Goal: Task Accomplishment & Management: Use online tool/utility

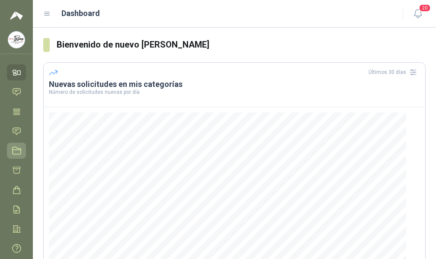
click at [13, 148] on icon at bounding box center [16, 150] width 9 height 9
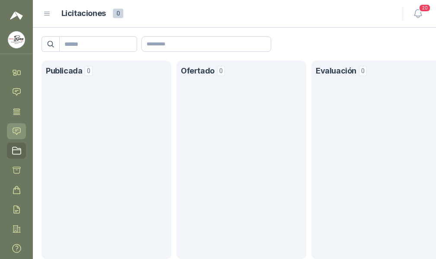
click at [19, 133] on icon at bounding box center [16, 131] width 7 height 7
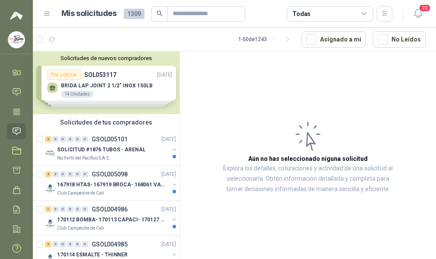
click at [62, 74] on div "Solicitudes de nuevos compradores Por cotizar SOL053117 [DATE] BRIDA LAP JOINT …" at bounding box center [106, 82] width 147 height 63
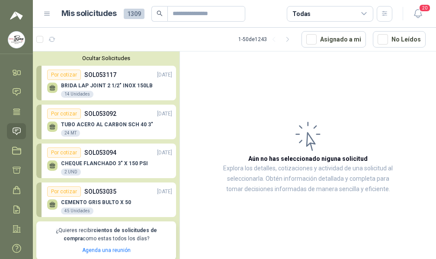
click at [64, 73] on div "Por cotizar" at bounding box center [64, 75] width 34 height 10
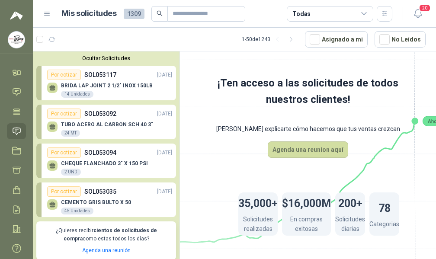
click at [70, 93] on div "14 Unidades" at bounding box center [77, 94] width 32 height 7
click at [54, 88] on icon at bounding box center [52, 87] width 6 height 4
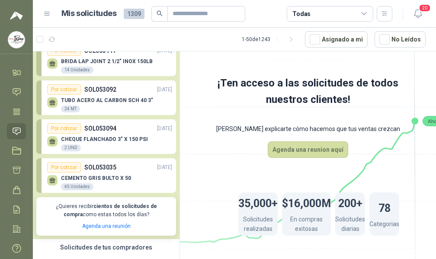
scroll to position [43, 0]
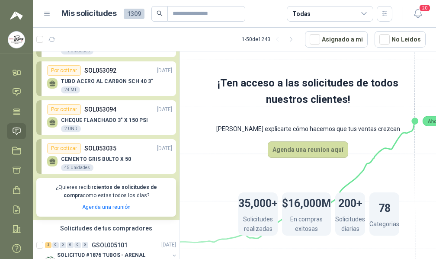
click at [74, 218] on div "Ocultar Solicitudes Por cotizar SOL053117 [DATE] BRIDA LAP JOINT 2 1/2" INOX 15…" at bounding box center [106, 114] width 147 height 212
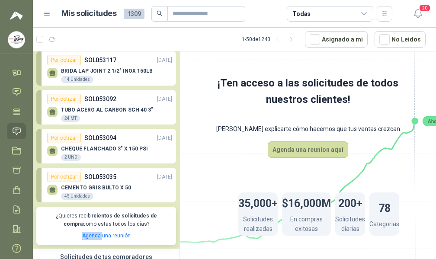
scroll to position [0, 0]
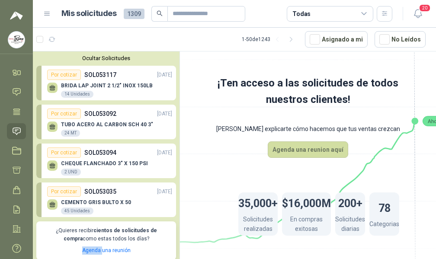
click at [100, 74] on p "SOL053117" at bounding box center [100, 75] width 32 height 10
click at [233, 15] on input "text" at bounding box center [203, 13] width 61 height 15
type input "*****"
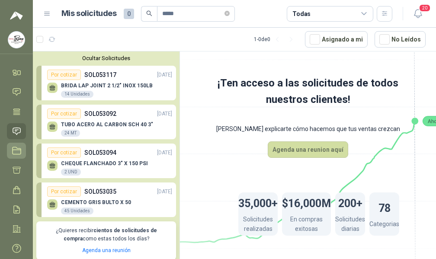
click at [18, 151] on icon at bounding box center [16, 150] width 9 height 9
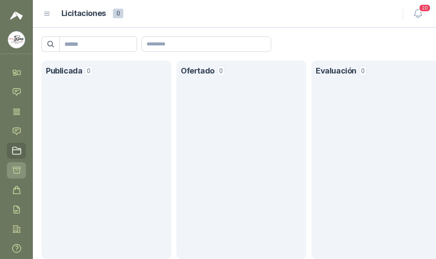
click at [17, 171] on icon at bounding box center [16, 170] width 9 height 9
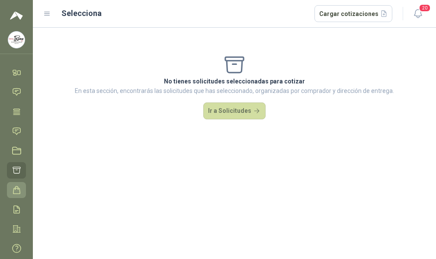
click at [13, 187] on icon at bounding box center [16, 190] width 9 height 9
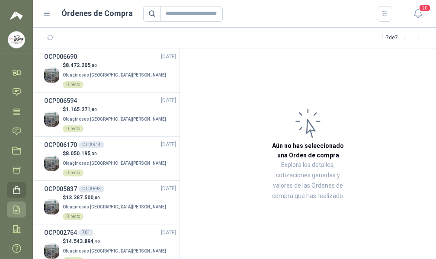
click at [15, 209] on icon at bounding box center [16, 209] width 9 height 9
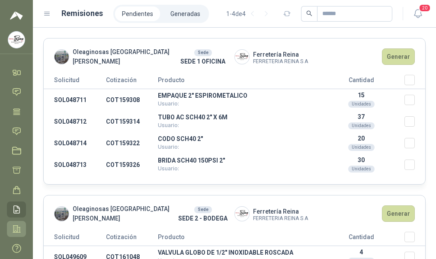
scroll to position [22, 0]
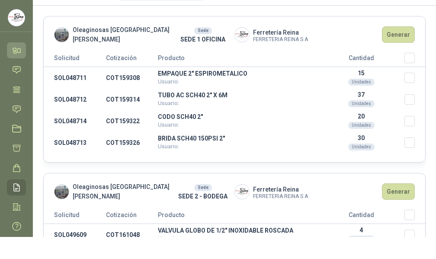
click at [16, 50] on icon at bounding box center [14, 49] width 3 height 2
click at [16, 50] on menu "[PERSON_NAME] [PERSON_NAME] Inicio Chat Tareas Solicitudes Licitaciones Cotizar…" at bounding box center [16, 107] width 33 height 259
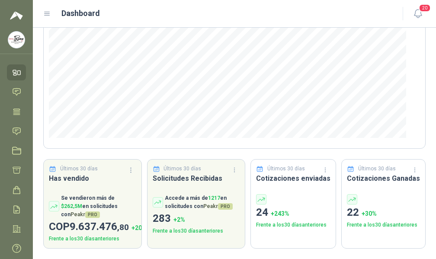
scroll to position [155, 0]
click at [15, 111] on icon at bounding box center [16, 111] width 9 height 9
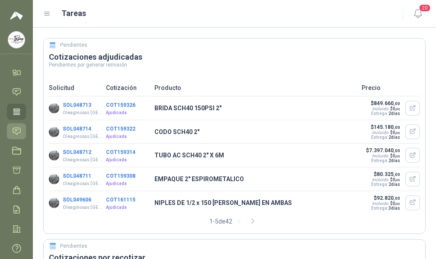
click at [16, 131] on icon at bounding box center [16, 131] width 7 height 7
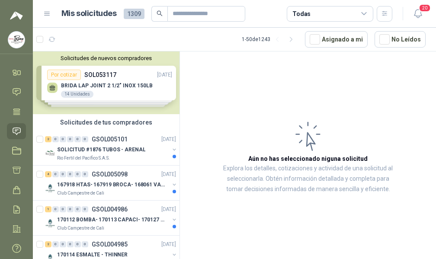
click at [63, 76] on div "Solicitudes de nuevos compradores Por cotizar SOL053117 [DATE] BRIDA LAP JOINT …" at bounding box center [106, 82] width 147 height 63
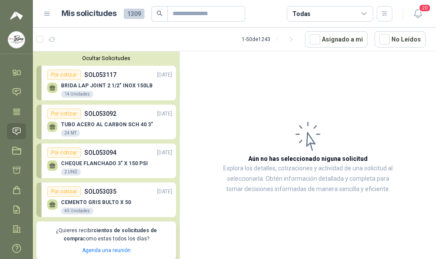
click at [63, 76] on div "Por cotizar" at bounding box center [64, 75] width 34 height 10
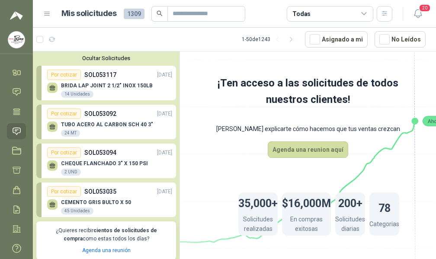
click at [50, 86] on icon at bounding box center [52, 87] width 7 height 7
click at [102, 60] on button "Ocultar Solicitudes" at bounding box center [106, 58] width 140 height 6
click at [67, 77] on div "Por cotizar" at bounding box center [64, 75] width 34 height 10
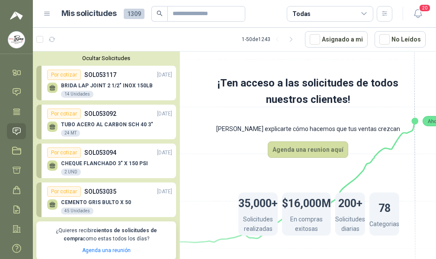
click at [65, 85] on p "BRIDA LAP JOINT 2 1/2" INOX 150LB" at bounding box center [107, 86] width 92 height 6
click at [68, 92] on div "14 Unidades" at bounding box center [77, 94] width 32 height 7
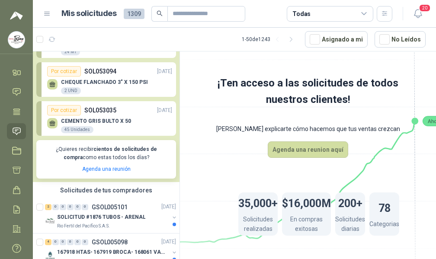
scroll to position [87, 0]
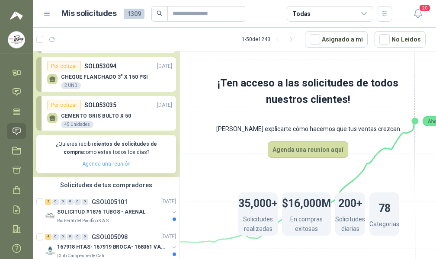
click at [88, 164] on link "Agenda una reunión" at bounding box center [106, 164] width 48 height 6
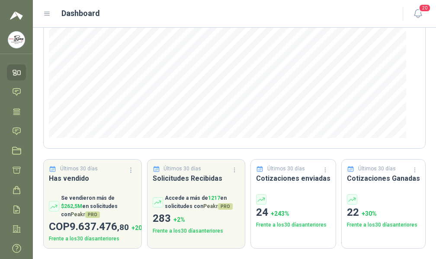
scroll to position [22, 0]
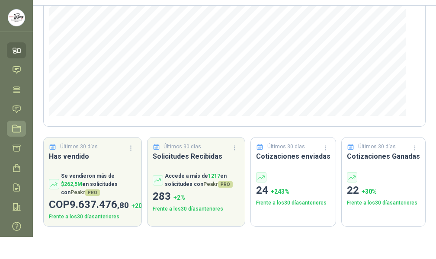
click at [16, 127] on icon at bounding box center [16, 128] width 9 height 9
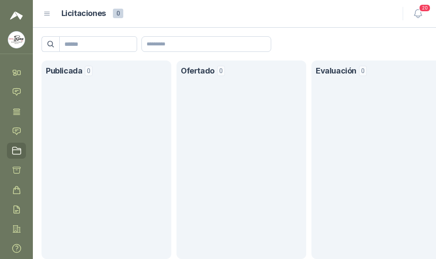
click at [15, 147] on icon at bounding box center [16, 150] width 9 height 9
click at [16, 150] on icon at bounding box center [17, 151] width 8 height 7
click at [17, 169] on icon at bounding box center [16, 170] width 7 height 6
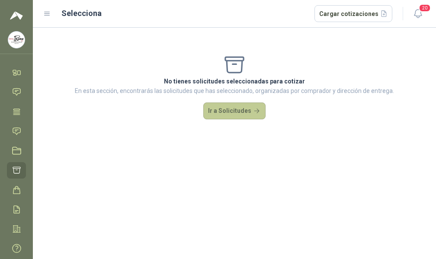
click at [251, 109] on button "Ir a Solicitudes" at bounding box center [234, 111] width 62 height 17
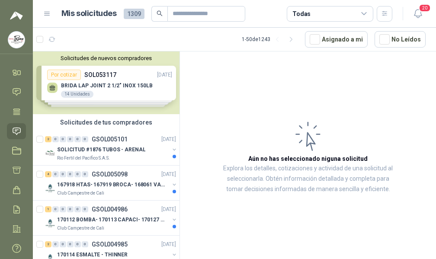
scroll to position [22, 0]
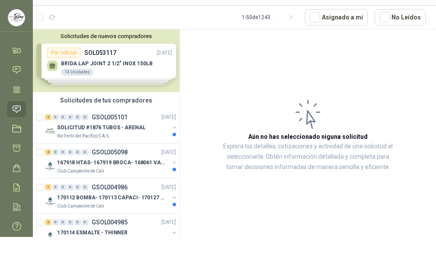
click at [81, 63] on div "Solicitudes de nuevos compradores Por cotizar SOL053117 [DATE] BRIDA LAP JOINT …" at bounding box center [106, 60] width 147 height 63
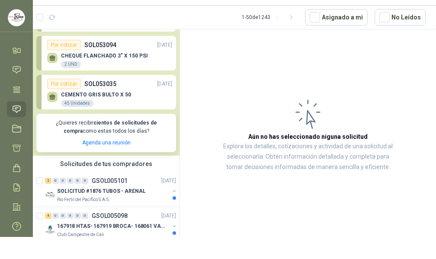
scroll to position [87, 0]
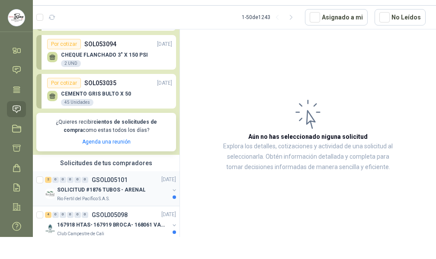
click at [71, 189] on p "SOLICITUD #1876 TUBOS - ARENAL" at bounding box center [101, 190] width 88 height 8
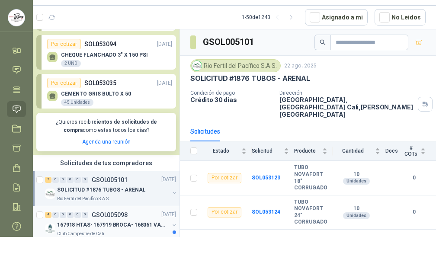
click at [173, 232] on div at bounding box center [174, 232] width 3 height 3
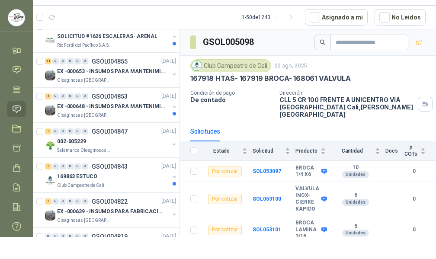
scroll to position [1156, 0]
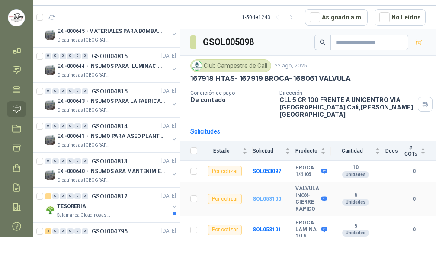
click at [258, 196] on b "SOL053100" at bounding box center [267, 199] width 29 height 6
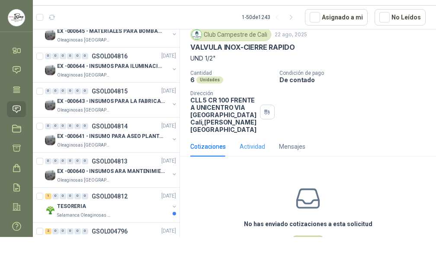
scroll to position [43, 0]
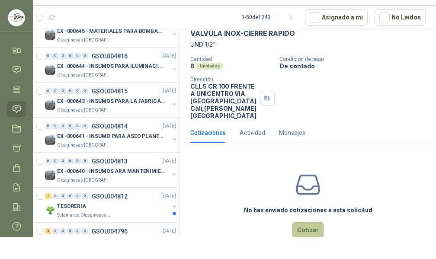
click at [300, 229] on button "Cotizar" at bounding box center [307, 230] width 31 height 16
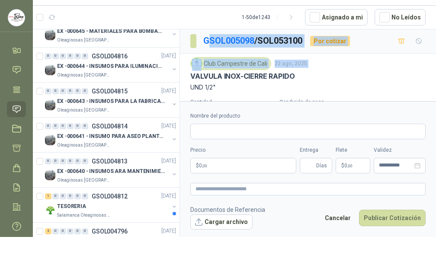
scroll to position [0, 0]
drag, startPoint x: 193, startPoint y: 36, endPoint x: 208, endPoint y: 36, distance: 15.1
click at [208, 36] on div "GSOL005098 / SOL053100 Por cotizar Club Campestre de Cali 22 ago, 2025 VALVULA …" at bounding box center [308, 111] width 256 height 164
click at [192, 76] on p "VALVULA INOX-CIERRE RAPIDO" at bounding box center [242, 76] width 104 height 9
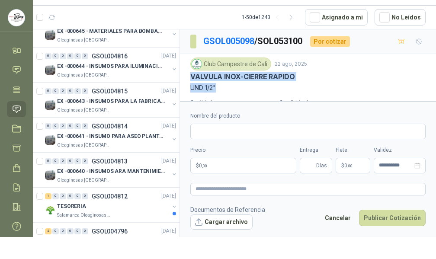
drag, startPoint x: 189, startPoint y: 76, endPoint x: 263, endPoint y: 89, distance: 75.5
click at [263, 89] on div "Club Campestre de Cali 22 ago, 2025 VALVULA INOX-CIERRE RAPIDO UND 1/2" Cantida…" at bounding box center [308, 110] width 256 height 112
copy div "VALVULA INOX-CIERRE RAPIDO UND 1/2""
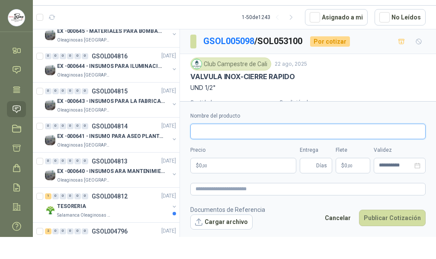
paste input "**********"
type input "**********"
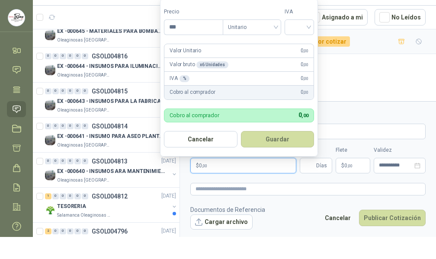
click at [208, 168] on p "$ 0 ,00" at bounding box center [243, 166] width 106 height 16
type input "********"
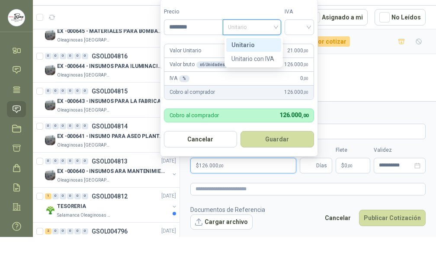
click at [278, 28] on div "Unitario" at bounding box center [252, 27] width 58 height 16
click at [248, 46] on div "Unitario" at bounding box center [253, 45] width 45 height 10
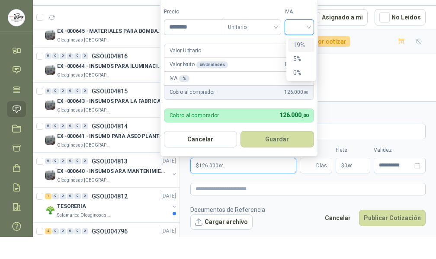
click at [302, 27] on input "search" at bounding box center [299, 26] width 19 height 13
click at [306, 45] on div "19%" at bounding box center [301, 45] width 16 height 10
click at [306, 45] on div "Valor Unitario 21.000 ,00" at bounding box center [238, 51] width 149 height 14
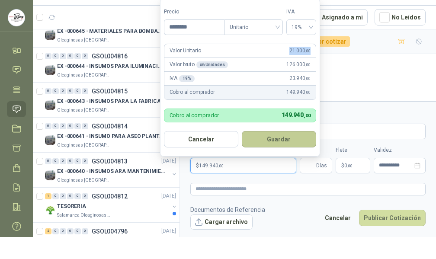
click at [278, 138] on button "Guardar" at bounding box center [279, 139] width 74 height 16
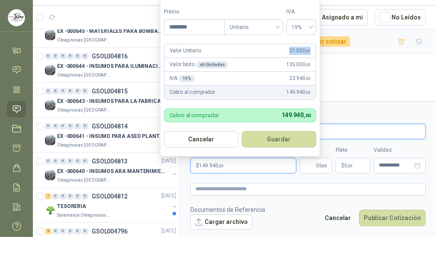
click at [278, 138] on input "**********" at bounding box center [307, 132] width 235 height 16
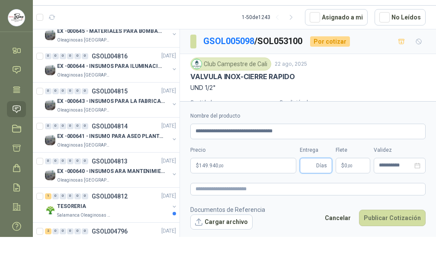
click at [308, 168] on input "Entrega" at bounding box center [310, 165] width 10 height 15
type input "*"
click at [347, 167] on p "$ 0 ,00" at bounding box center [353, 166] width 35 height 16
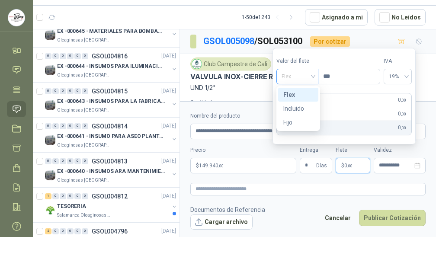
click at [315, 77] on div "Flex" at bounding box center [297, 77] width 42 height 16
click at [299, 108] on div "Incluido" at bounding box center [298, 109] width 30 height 10
click at [299, 108] on div "IVA 19 % 0 ,00" at bounding box center [344, 114] width 135 height 14
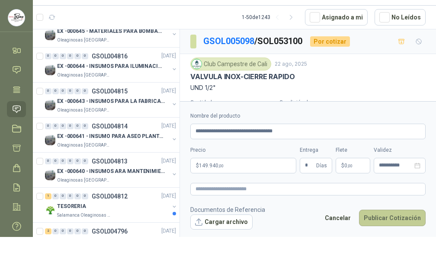
click at [381, 215] on button "Publicar Cotización" at bounding box center [392, 218] width 67 height 16
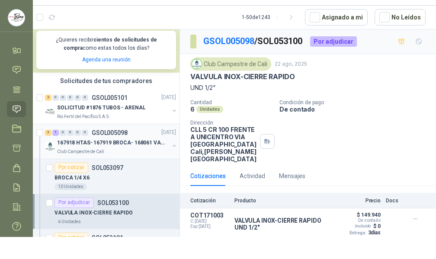
scroll to position [172, 0]
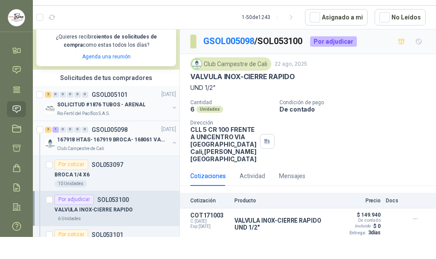
click at [88, 100] on div "SOLICITUD #1876 TUBOS - ARENAL" at bounding box center [113, 105] width 112 height 10
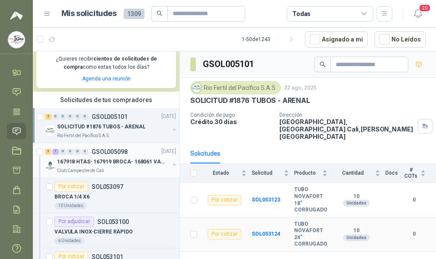
click at [234, 241] on td "Por cotizar" at bounding box center [226, 235] width 49 height 34
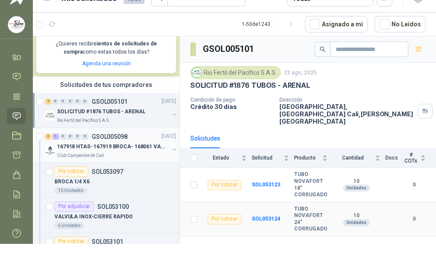
scroll to position [22, 0]
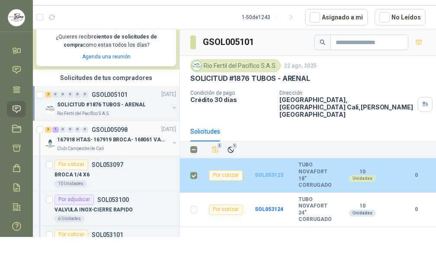
click at [268, 172] on b "SOL053123" at bounding box center [269, 175] width 29 height 6
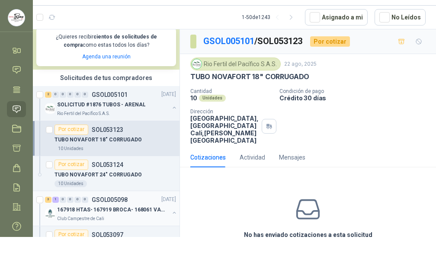
scroll to position [43, 0]
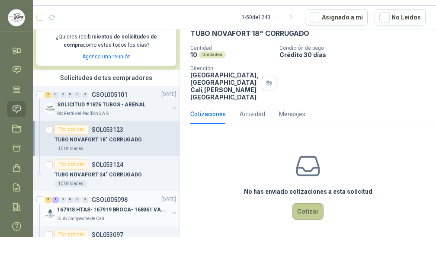
click at [302, 211] on button "Cotizar" at bounding box center [307, 211] width 31 height 16
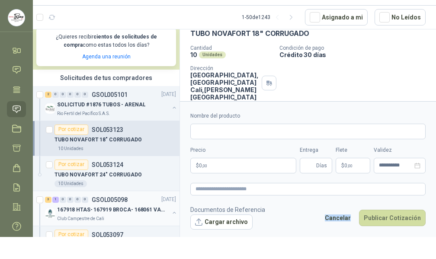
click at [302, 211] on footer "Documentos de Referencia Cargar archivo Cancelar Publicar Cotización" at bounding box center [307, 217] width 235 height 25
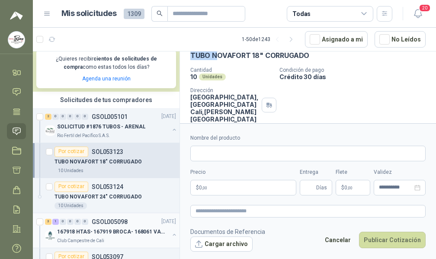
scroll to position [39, 0]
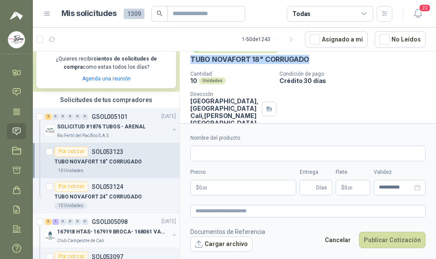
drag, startPoint x: 193, startPoint y: 60, endPoint x: 332, endPoint y: 64, distance: 139.4
click at [332, 64] on div "TUBO NOVAFORT 18" CORRUGADO" at bounding box center [307, 59] width 235 height 9
copy p "TUBO NOVAFORT 18" CORRUGADO"
click at [308, 72] on p "Condición de pago" at bounding box center [355, 74] width 153 height 6
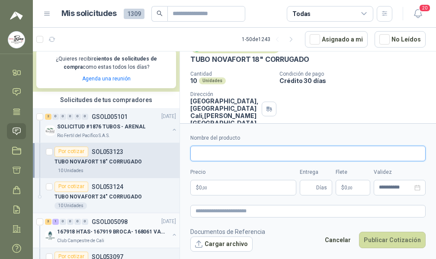
paste input "**********"
type input "**********"
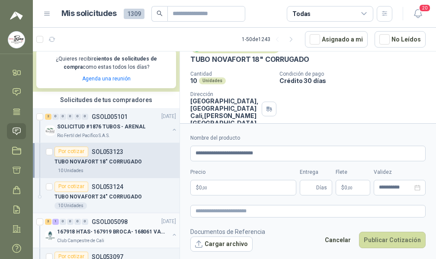
drag, startPoint x: 209, startPoint y: 155, endPoint x: 226, endPoint y: 56, distance: 100.6
click at [226, 56] on p "TUBO NOVAFORT 18" CORRUGADO" at bounding box center [249, 59] width 119 height 9
click at [92, 196] on p "TUBO NOVAFORT 24" CORRUGADO" at bounding box center [98, 197] width 87 height 8
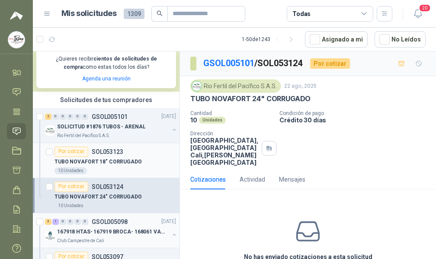
click at [98, 164] on p "TUBO NOVAFORT 18" CORRUGADO" at bounding box center [98, 162] width 87 height 8
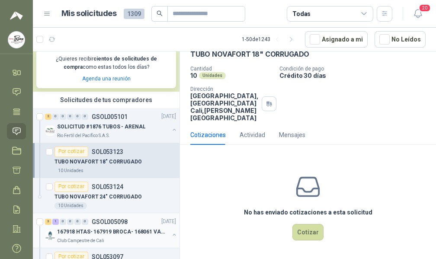
scroll to position [45, 0]
click at [297, 230] on button "Cotizar" at bounding box center [307, 232] width 31 height 16
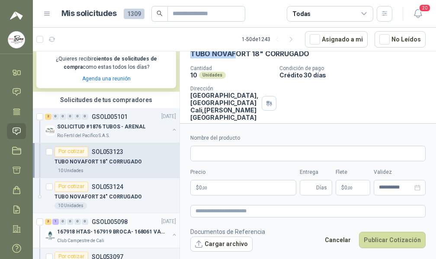
scroll to position [36, 0]
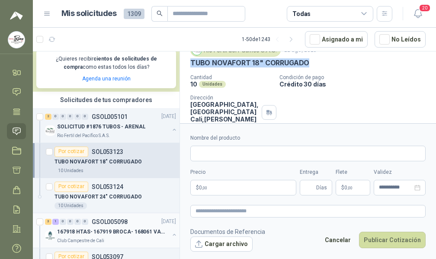
drag, startPoint x: 190, startPoint y: 55, endPoint x: 307, endPoint y: 69, distance: 117.2
click at [307, 69] on div "Rio Fertil del Pacífico S.A.S. 22 ago, 2025 TUBO NOVAFORT 18" CORRUGADO Cantida…" at bounding box center [307, 87] width 235 height 87
copy p "TUBO NOVAFORT 18" CORRUGADO"
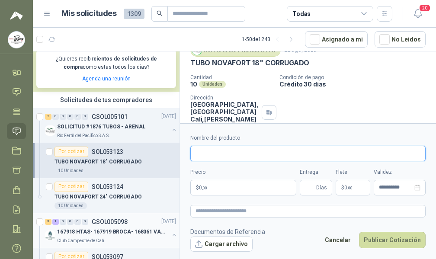
paste input "**********"
type input "**********"
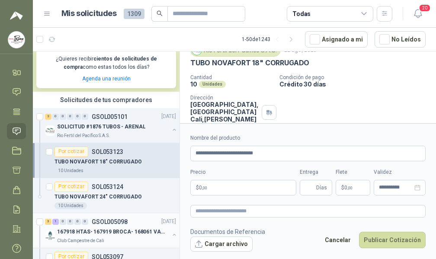
click at [218, 51] on div "Rio Fertil del Pacífico S.A.S." at bounding box center [235, 50] width 90 height 13
click at [220, 186] on p "$ 0 ,00" at bounding box center [243, 188] width 106 height 16
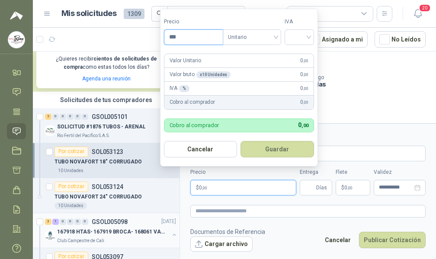
click at [219, 40] on input "***" at bounding box center [193, 37] width 58 height 15
type input "**********"
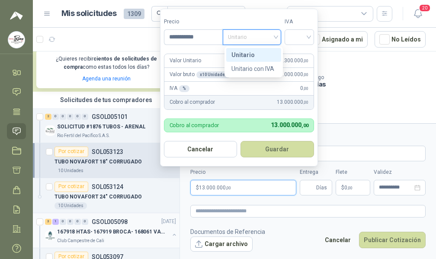
click at [275, 35] on span "Unitario" at bounding box center [252, 37] width 48 height 13
click at [241, 55] on div "Unitario" at bounding box center [253, 55] width 45 height 10
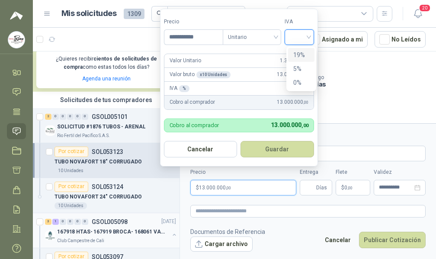
click at [308, 35] on input "search" at bounding box center [299, 36] width 19 height 13
click at [300, 56] on div "19%" at bounding box center [301, 55] width 16 height 10
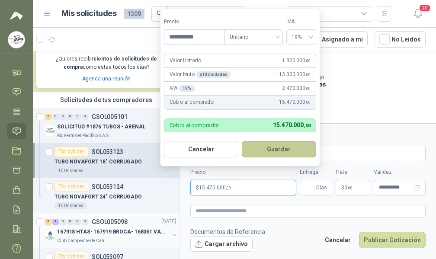
click at [278, 148] on button "Guardar" at bounding box center [279, 149] width 74 height 16
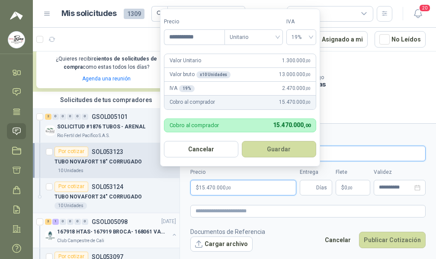
click at [278, 148] on input "**********" at bounding box center [307, 154] width 235 height 16
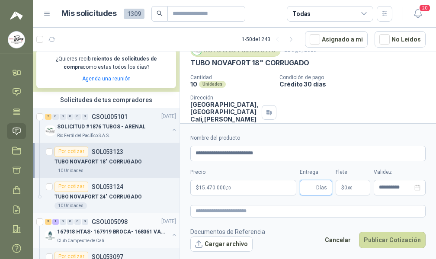
click at [305, 186] on input "Entrega" at bounding box center [310, 187] width 10 height 15
type input "*"
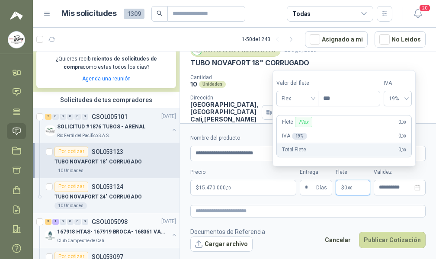
click at [348, 190] on p "$ 0 ,00" at bounding box center [353, 188] width 35 height 16
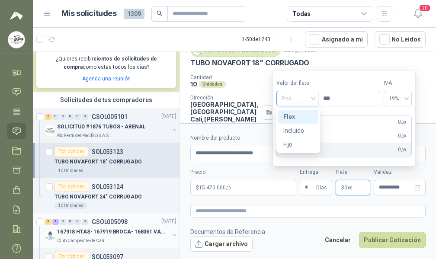
click at [313, 99] on span "Flex" at bounding box center [298, 98] width 32 height 13
click at [299, 128] on div "Incluido" at bounding box center [298, 131] width 30 height 10
click at [299, 128] on div "Flete Flex 0 ,00" at bounding box center [344, 123] width 135 height 14
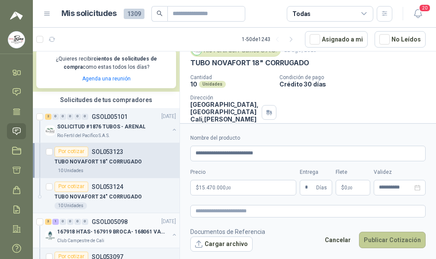
click at [378, 238] on button "Publicar Cotización" at bounding box center [392, 240] width 67 height 16
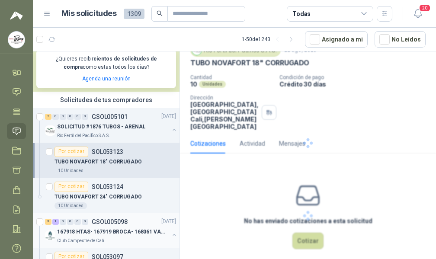
scroll to position [0, 0]
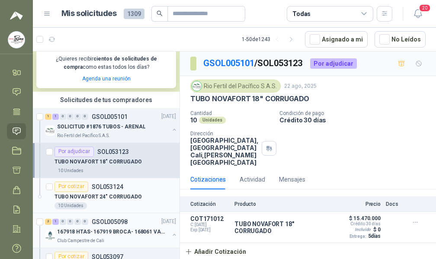
click at [69, 186] on div "Por cotizar" at bounding box center [72, 187] width 34 height 10
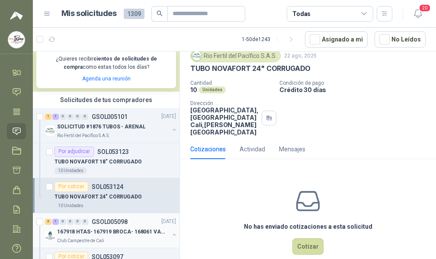
scroll to position [43, 0]
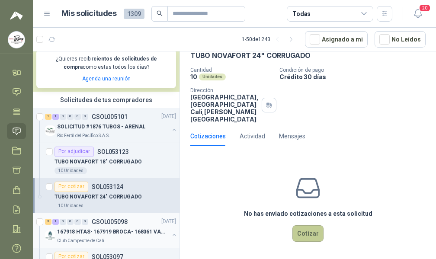
click at [300, 233] on button "Cotizar" at bounding box center [307, 233] width 31 height 16
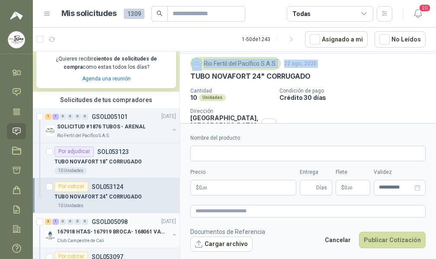
scroll to position [0, 0]
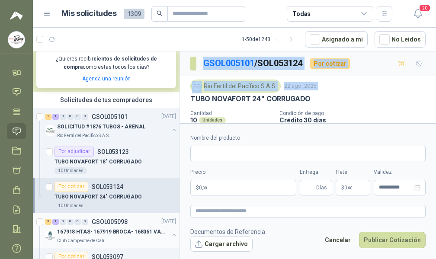
drag, startPoint x: 191, startPoint y: 57, endPoint x: 200, endPoint y: 57, distance: 9.5
click at [200, 57] on div "GSOL005101 / SOL053124 Por cotizar Rio Fertil del Pacífico S.A.S. 22 ago, 2025 …" at bounding box center [308, 123] width 256 height 145
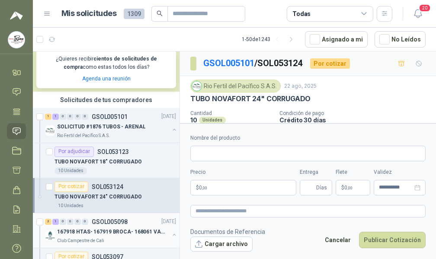
click at [347, 111] on p "Condición de pago" at bounding box center [355, 113] width 153 height 6
drag, startPoint x: 192, startPoint y: 99, endPoint x: 312, endPoint y: 100, distance: 120.7
click at [312, 100] on div "TUBO NOVAFORT 24" CORRUGADO" at bounding box center [307, 98] width 235 height 9
copy p "TUBO NOVAFORT 24" CORRUGADO"
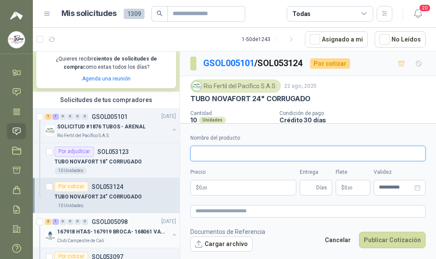
paste input "**********"
type input "**********"
click at [223, 57] on p "GSOL005101 / SOL053124" at bounding box center [253, 63] width 100 height 13
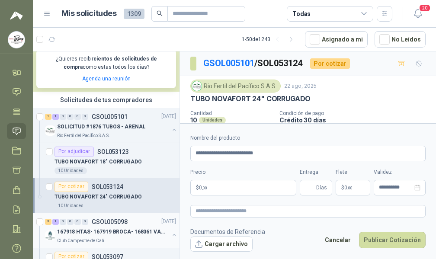
click at [223, 57] on p "GSOL005101 / SOL053124" at bounding box center [253, 63] width 100 height 13
click at [203, 189] on span ",00" at bounding box center [204, 188] width 5 height 5
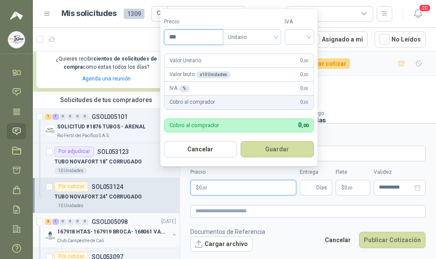
click at [186, 34] on input "***" at bounding box center [193, 37] width 58 height 15
type input "**********"
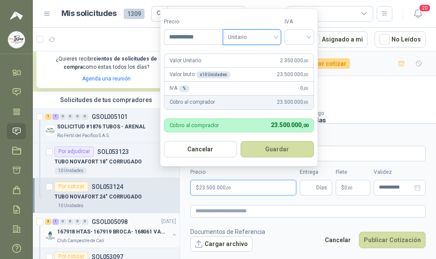
click at [279, 38] on div "Unitario" at bounding box center [252, 37] width 58 height 16
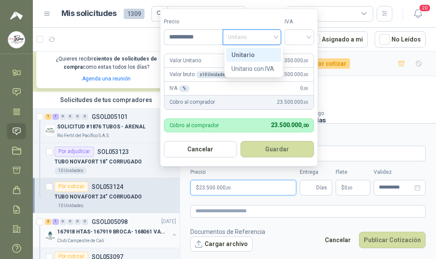
click at [279, 38] on div "Unitario" at bounding box center [252, 37] width 58 height 16
click at [278, 38] on div "Unitario" at bounding box center [252, 37] width 58 height 16
click at [276, 37] on span "Unitario" at bounding box center [252, 37] width 48 height 13
click at [238, 54] on div "Unitario" at bounding box center [253, 55] width 45 height 10
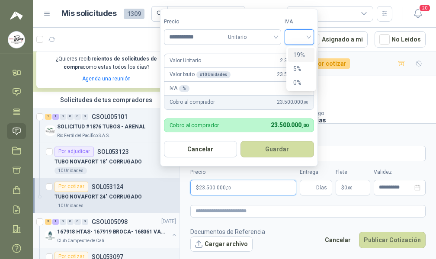
click at [309, 34] on input "search" at bounding box center [299, 36] width 19 height 13
click at [298, 53] on div "19%" at bounding box center [301, 55] width 16 height 10
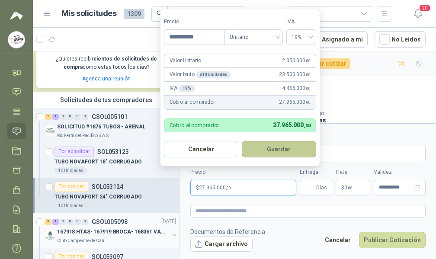
click at [277, 146] on button "Guardar" at bounding box center [279, 149] width 74 height 16
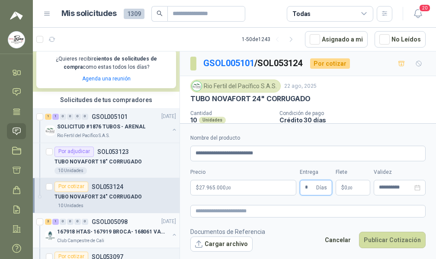
type input "*"
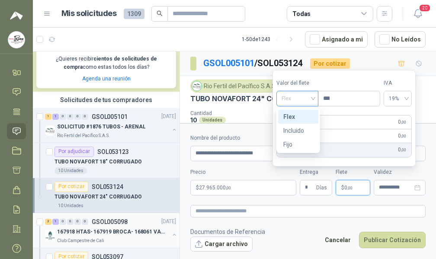
click at [313, 99] on span "Flex" at bounding box center [298, 98] width 32 height 13
click at [315, 98] on div "Flex" at bounding box center [297, 99] width 42 height 16
click at [291, 131] on div "Incluido" at bounding box center [298, 131] width 30 height 10
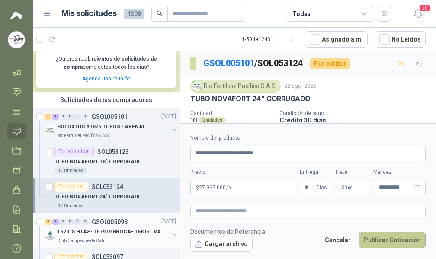
click at [379, 238] on button "Publicar Cotización" at bounding box center [392, 240] width 67 height 16
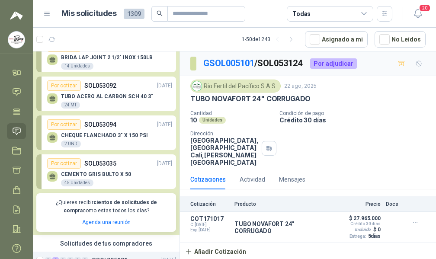
scroll to position [14, 0]
